Goal: Book appointment/travel/reservation

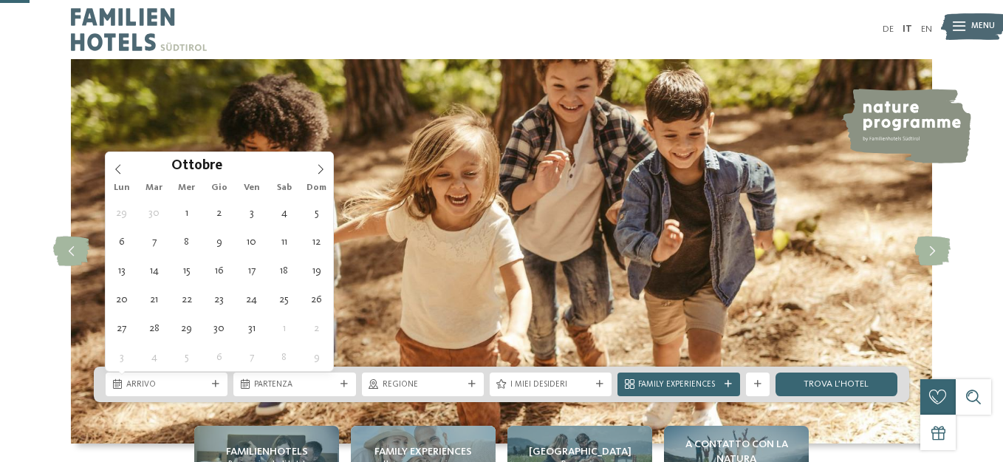
click at [320, 164] on icon at bounding box center [321, 169] width 10 height 10
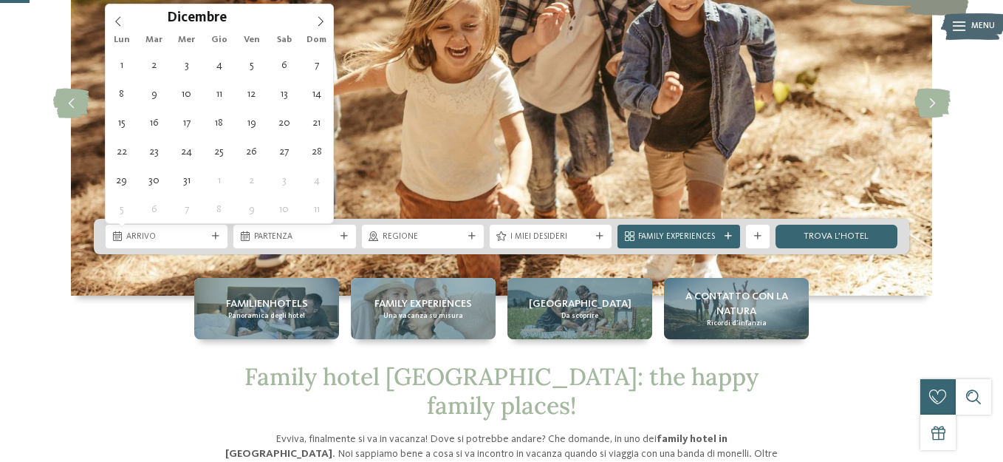
click at [320, 21] on icon at bounding box center [321, 21] width 10 height 10
type div "[DATE]"
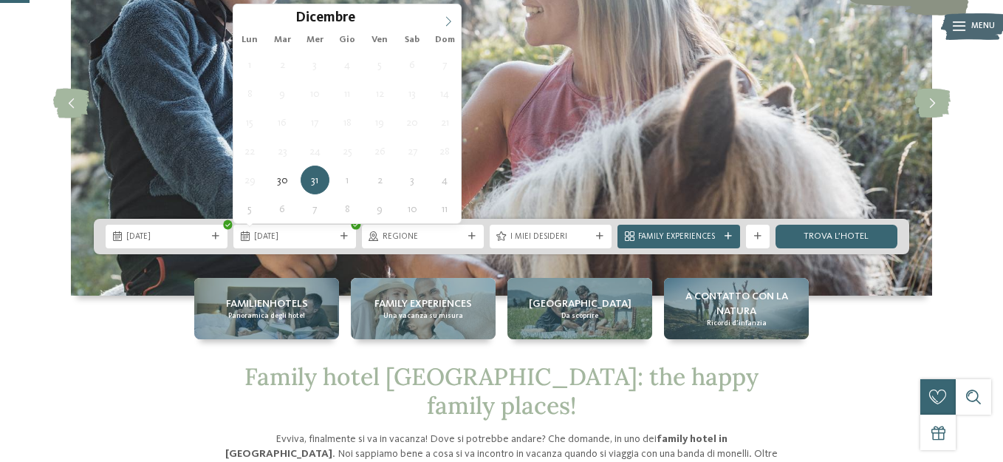
type input "****"
click at [443, 18] on icon at bounding box center [448, 21] width 10 height 10
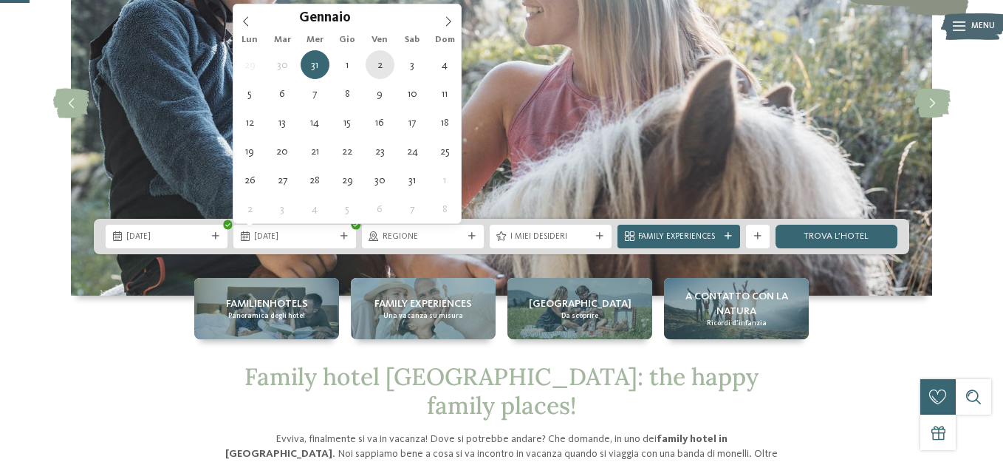
type div "[DATE]"
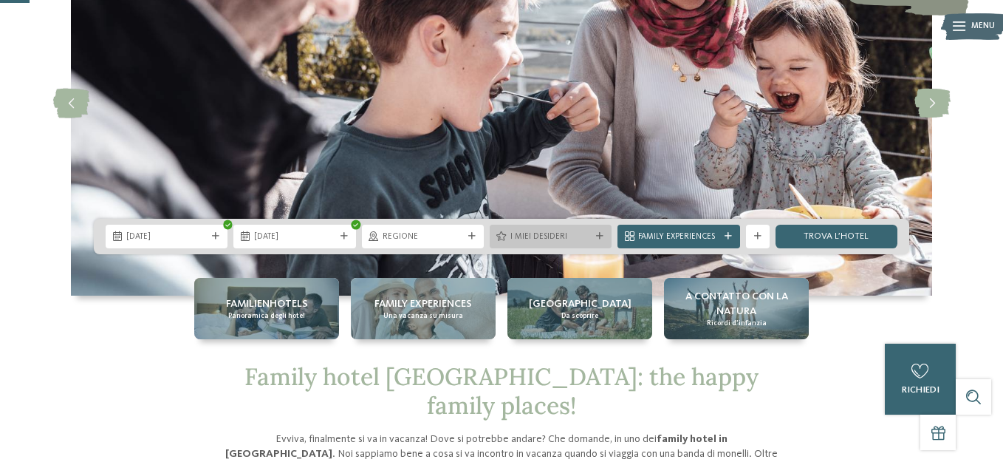
click at [604, 235] on icon at bounding box center [599, 236] width 7 height 7
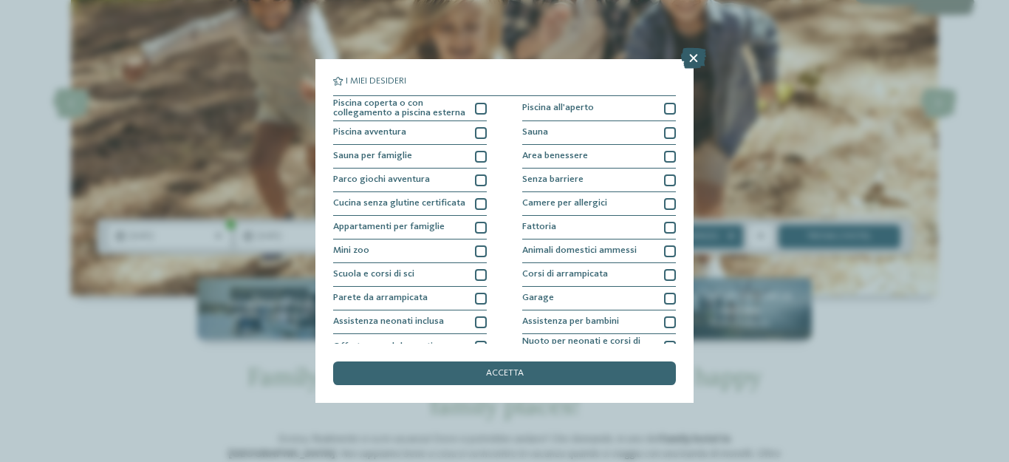
click at [694, 55] on icon at bounding box center [693, 58] width 25 height 21
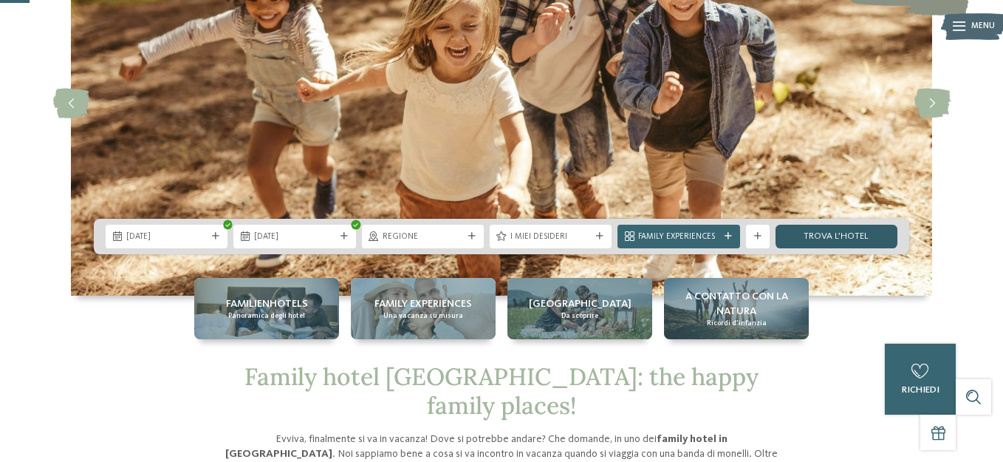
click at [835, 232] on link "trova l’hotel" at bounding box center [837, 237] width 122 height 24
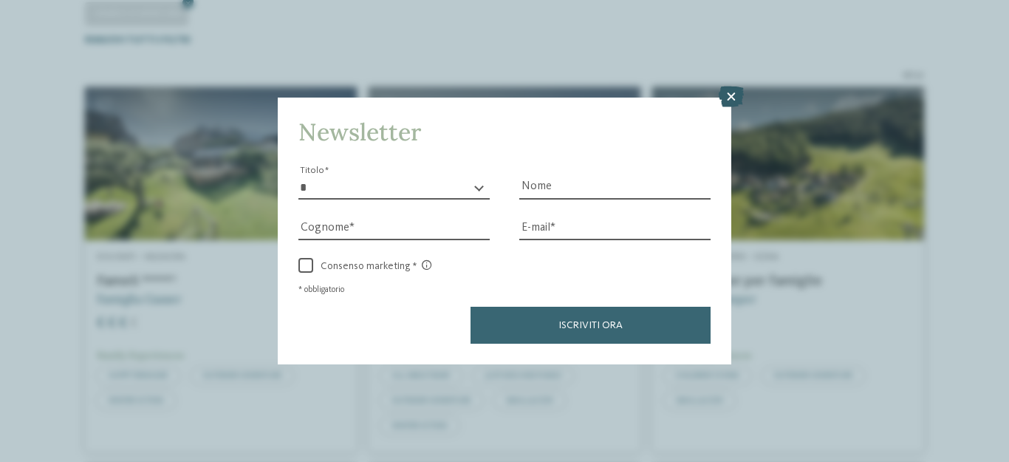
click at [729, 98] on icon at bounding box center [731, 96] width 25 height 21
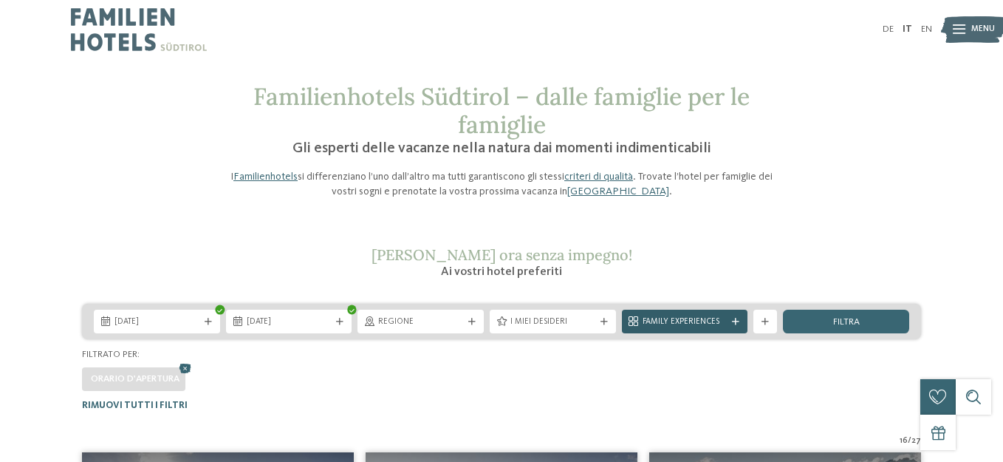
click at [702, 325] on span "Family Experiences" at bounding box center [685, 322] width 85 height 12
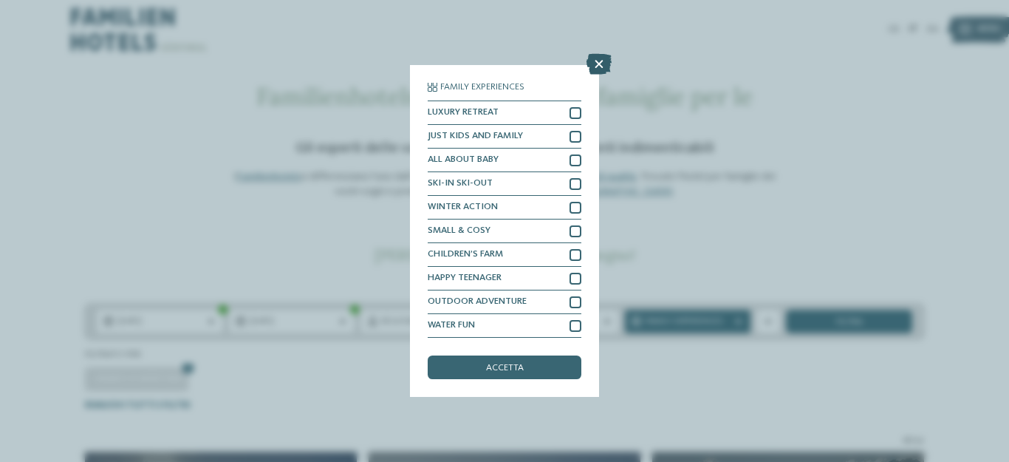
click at [596, 61] on icon at bounding box center [599, 64] width 25 height 21
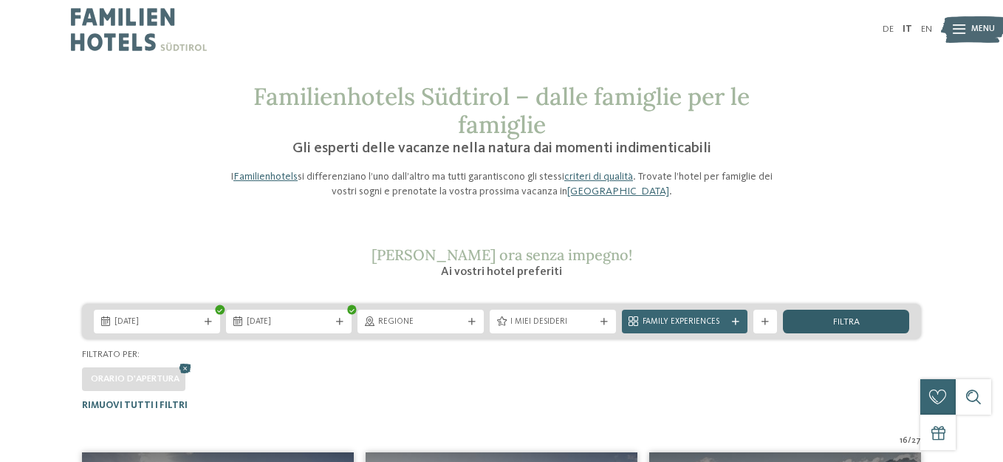
click at [820, 321] on div "filtra" at bounding box center [846, 322] width 126 height 24
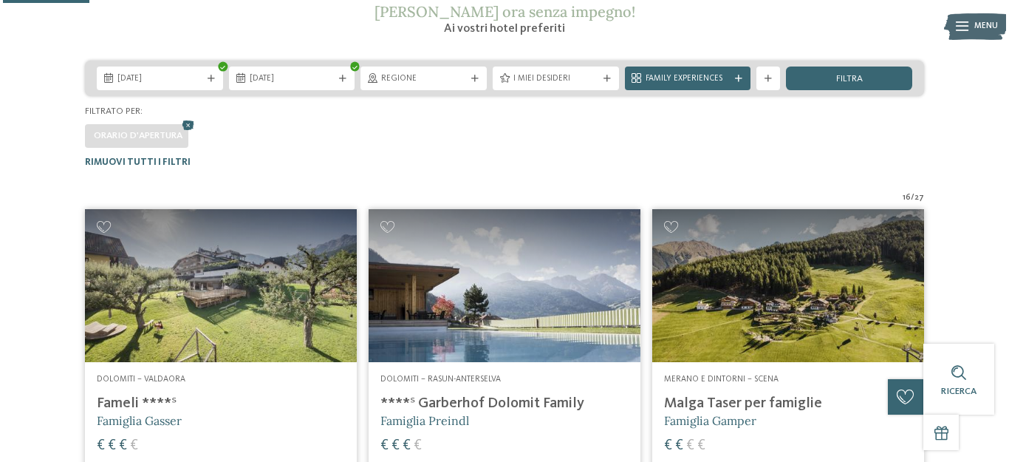
scroll to position [217, 0]
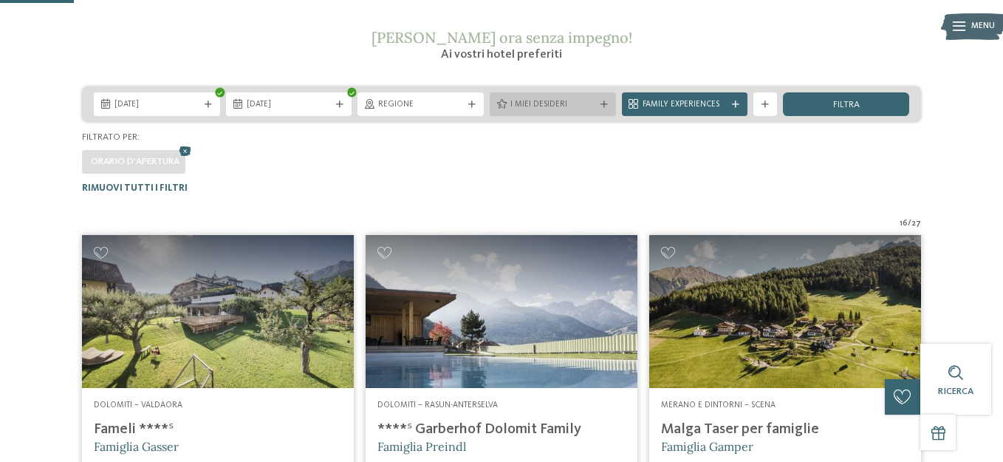
click at [601, 104] on icon at bounding box center [604, 104] width 7 height 7
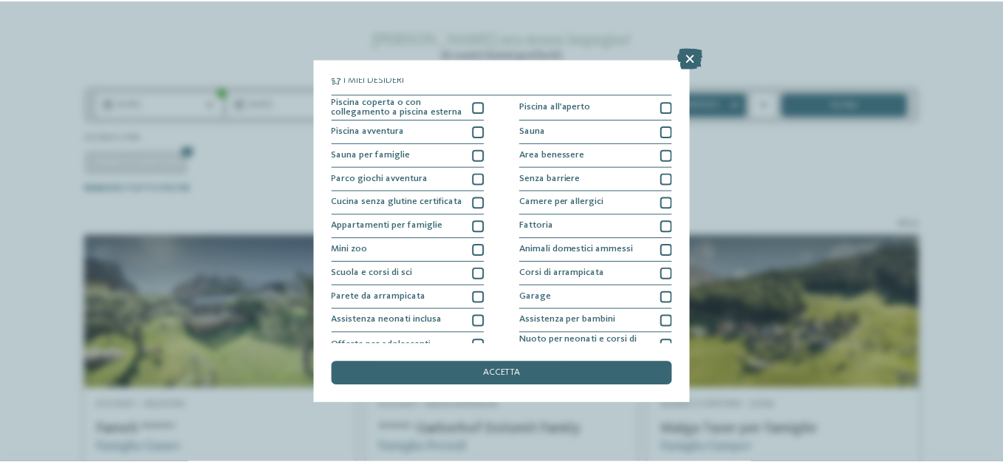
scroll to position [0, 0]
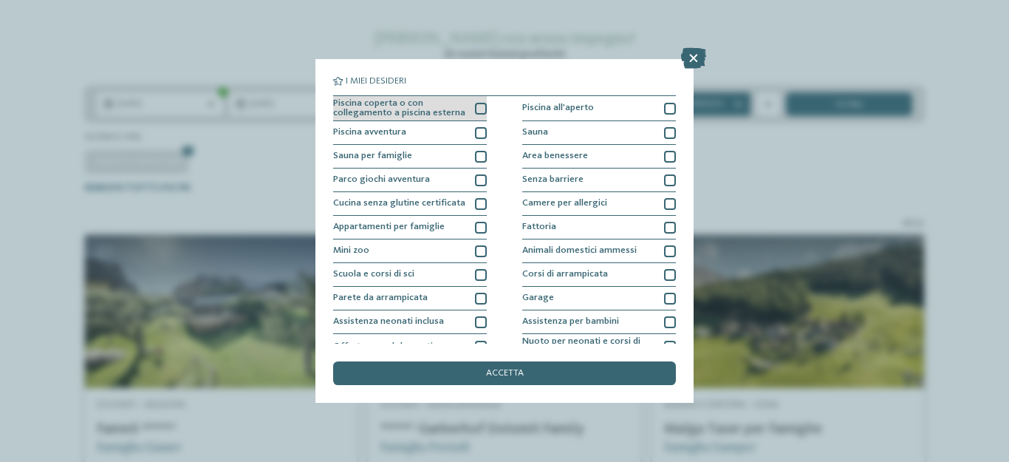
click at [475, 111] on div at bounding box center [481, 109] width 12 height 12
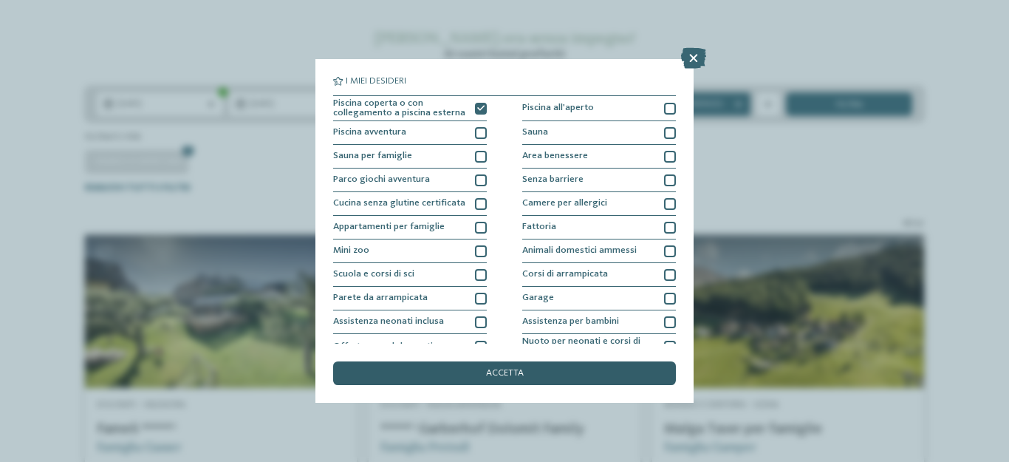
click at [518, 369] on span "accetta" at bounding box center [505, 374] width 38 height 10
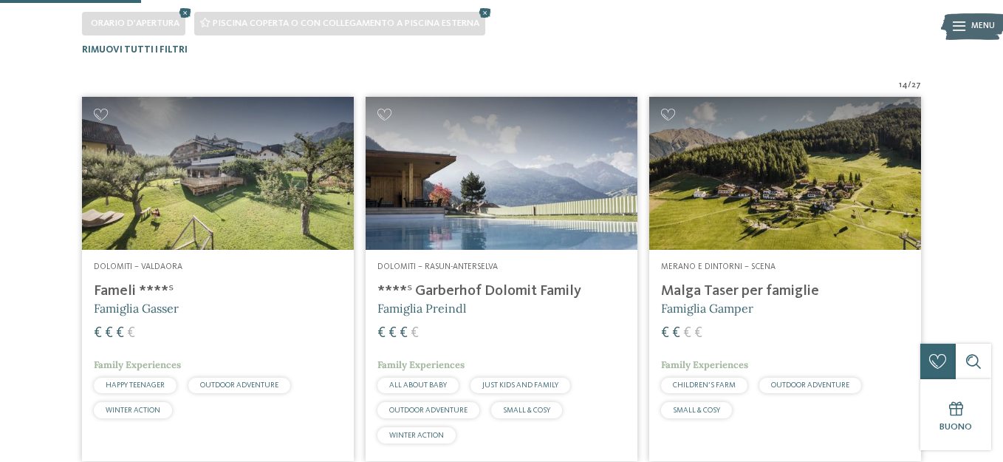
scroll to position [365, 0]
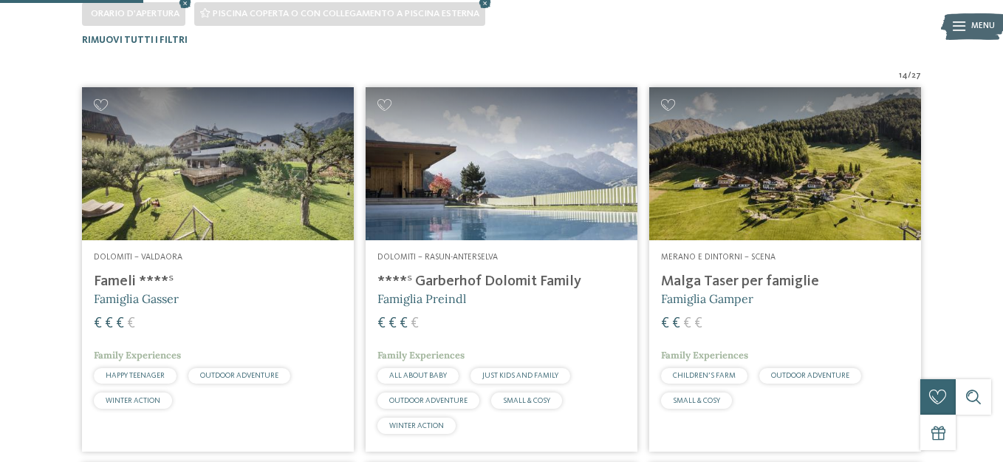
click at [788, 276] on h4 "Malga Taser per famiglie" at bounding box center [785, 282] width 248 height 18
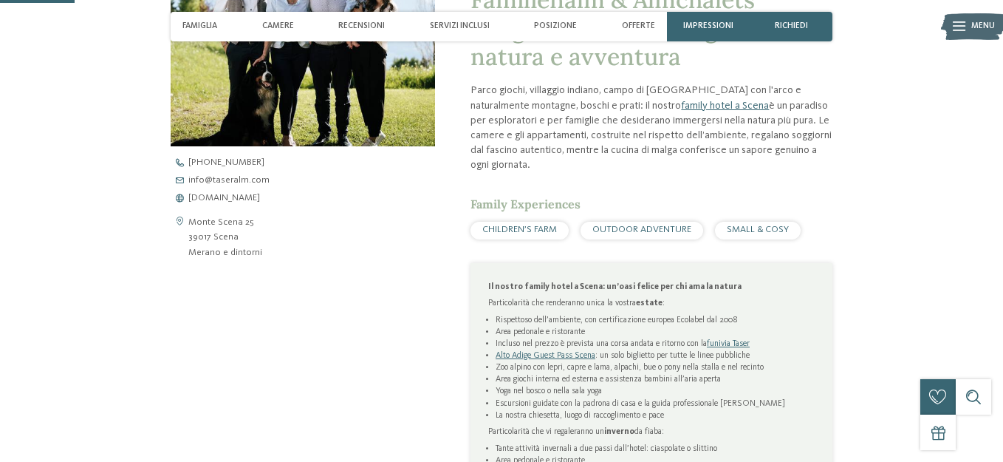
scroll to position [369, 0]
